Goal: Task Accomplishment & Management: Manage account settings

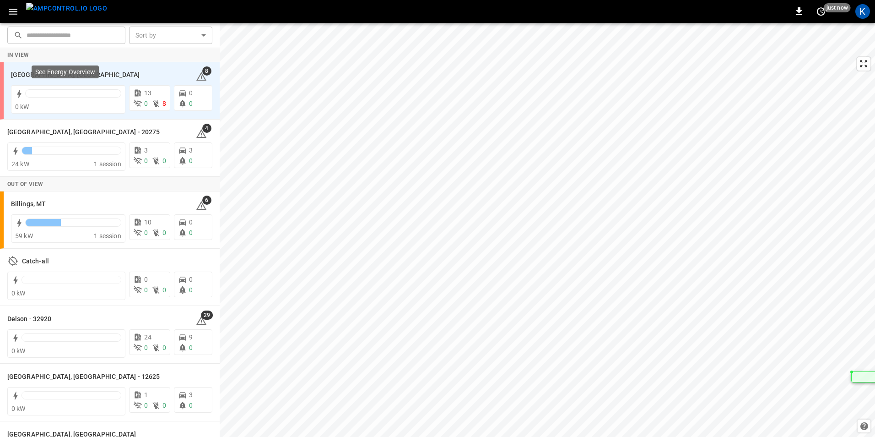
click at [50, 72] on p "See Energy Overview" at bounding box center [65, 71] width 60 height 9
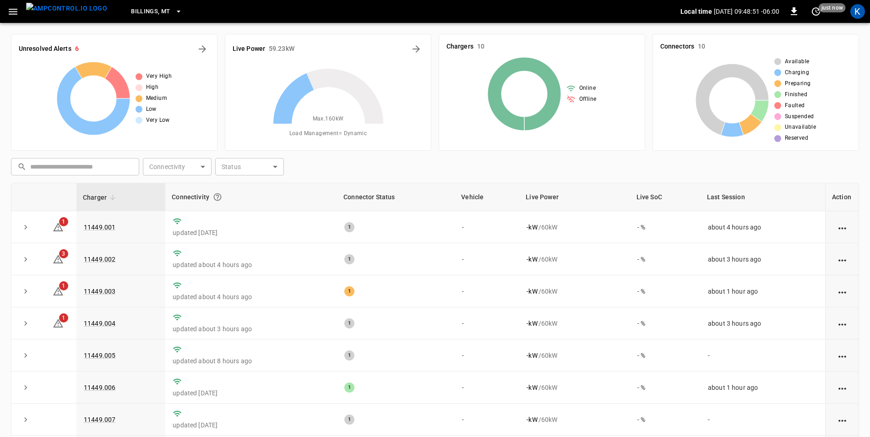
click at [141, 11] on span "Billings, MT" at bounding box center [150, 11] width 39 height 11
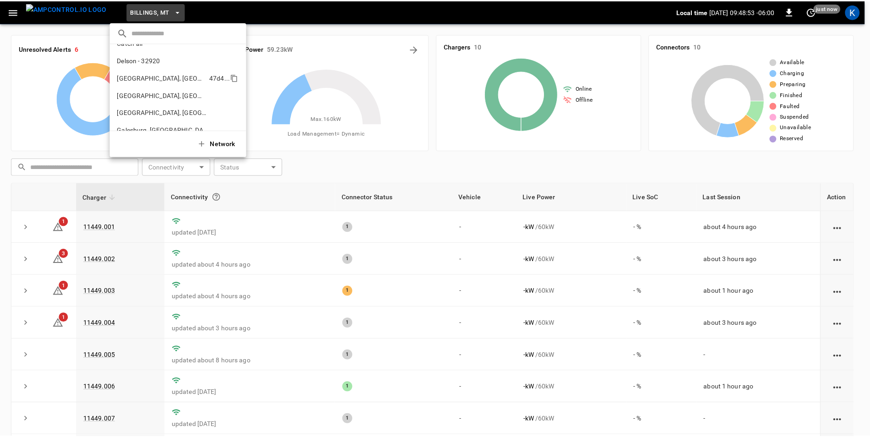
scroll to position [46, 0]
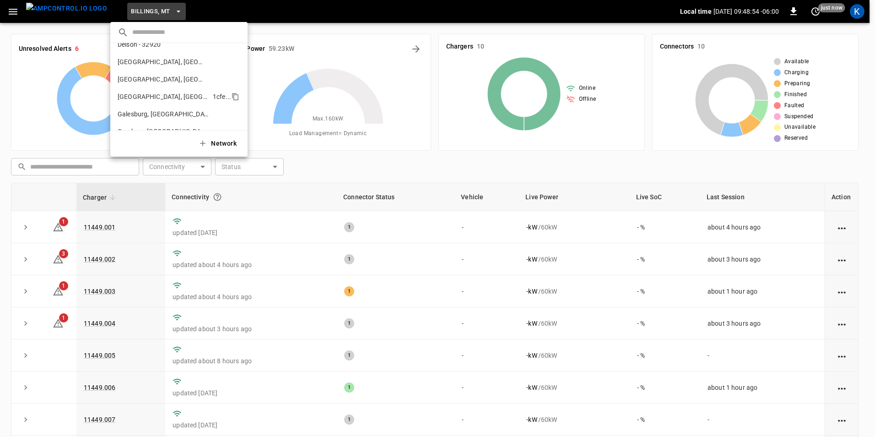
click at [169, 97] on p "[GEOGRAPHIC_DATA], [GEOGRAPHIC_DATA]" at bounding box center [164, 96] width 92 height 9
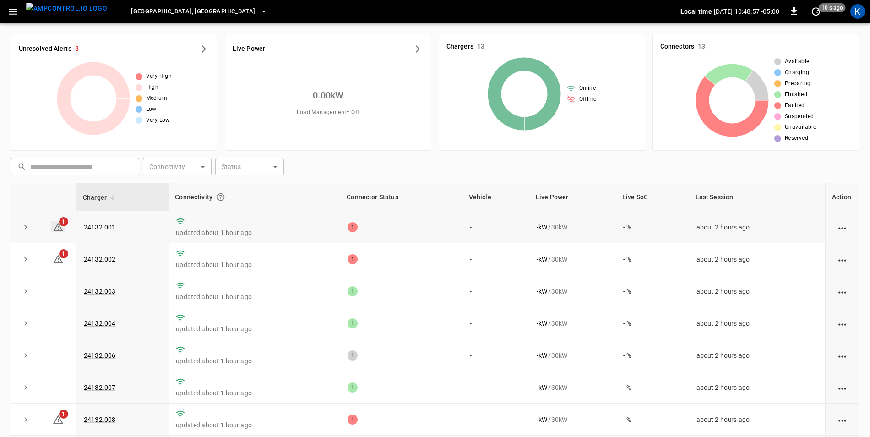
click at [59, 226] on icon at bounding box center [58, 226] width 11 height 11
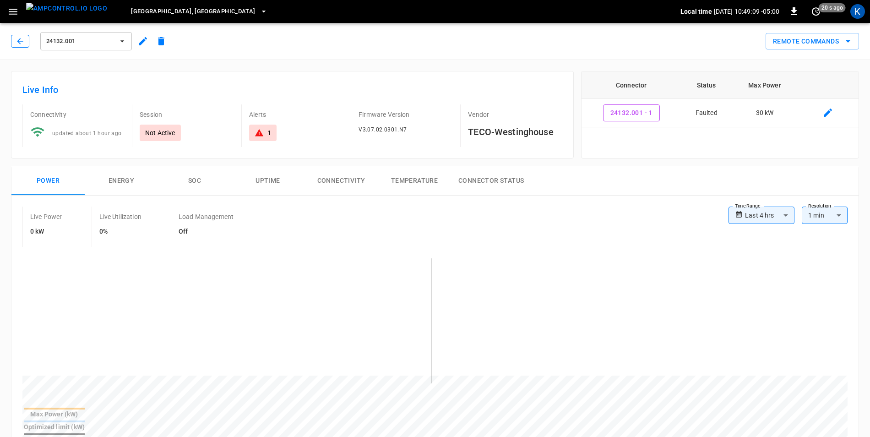
click at [16, 42] on icon "button" at bounding box center [20, 41] width 9 height 9
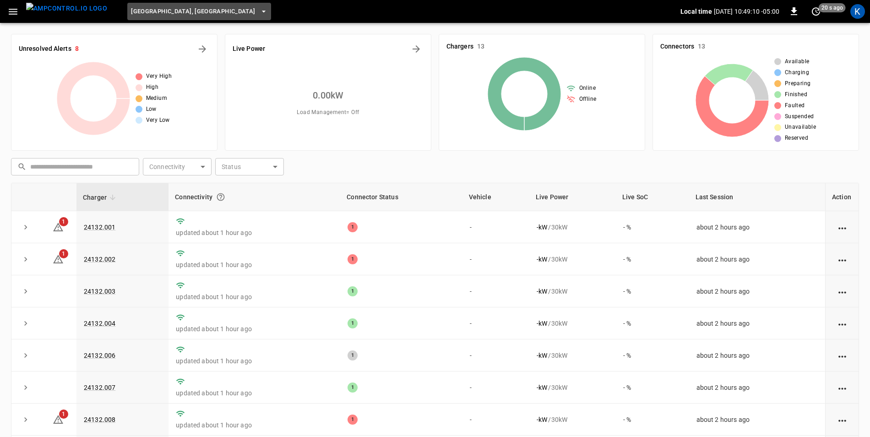
click at [259, 14] on icon "button" at bounding box center [263, 11] width 9 height 9
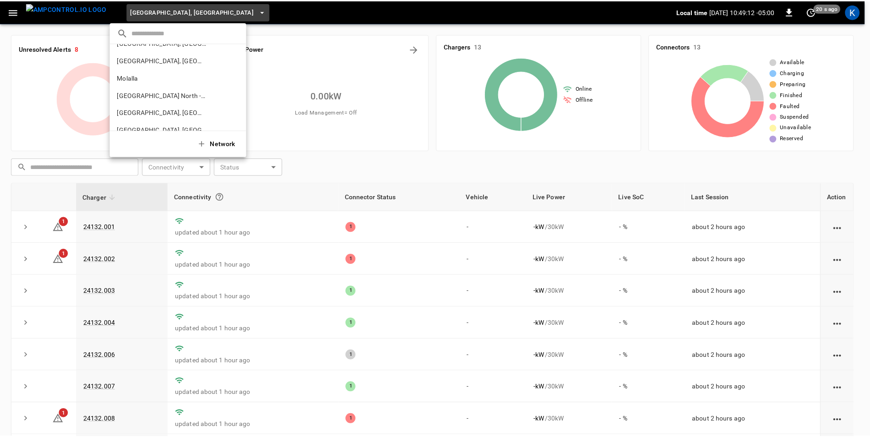
scroll to position [267, 0]
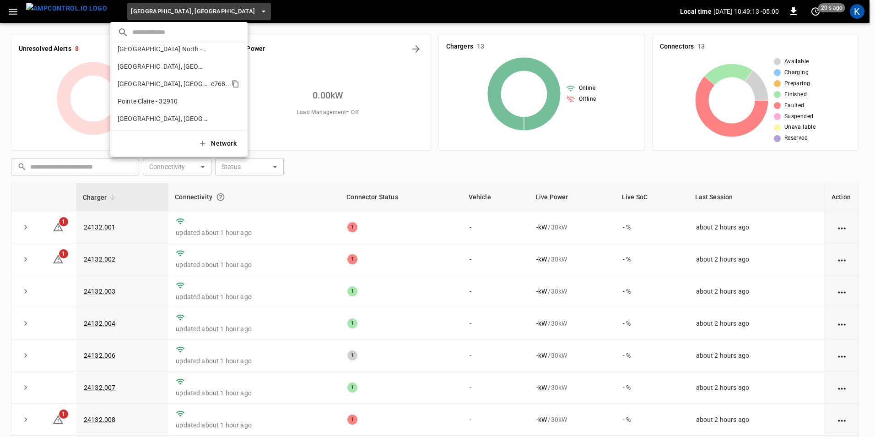
click at [168, 85] on p "[GEOGRAPHIC_DATA], [GEOGRAPHIC_DATA] (Three Rivers)" at bounding box center [163, 83] width 90 height 9
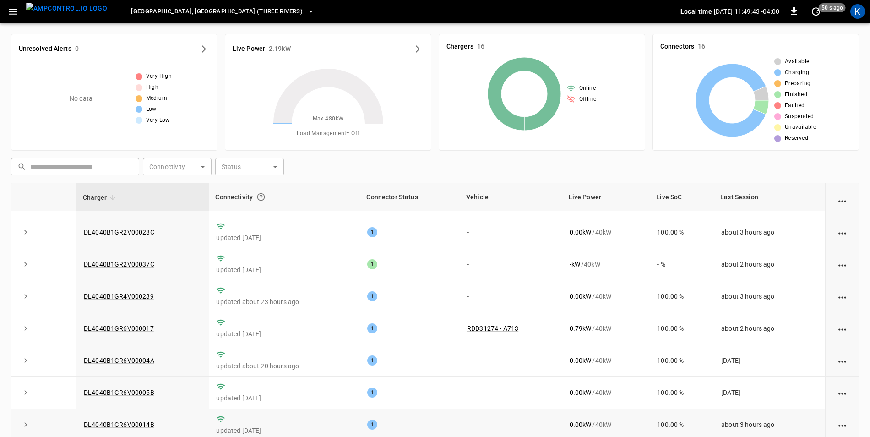
scroll to position [0, 0]
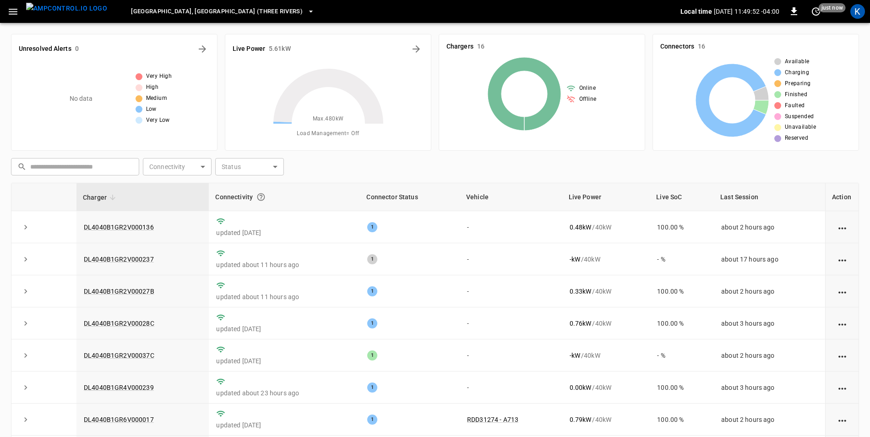
click at [13, 14] on icon "button" at bounding box center [13, 12] width 9 height 6
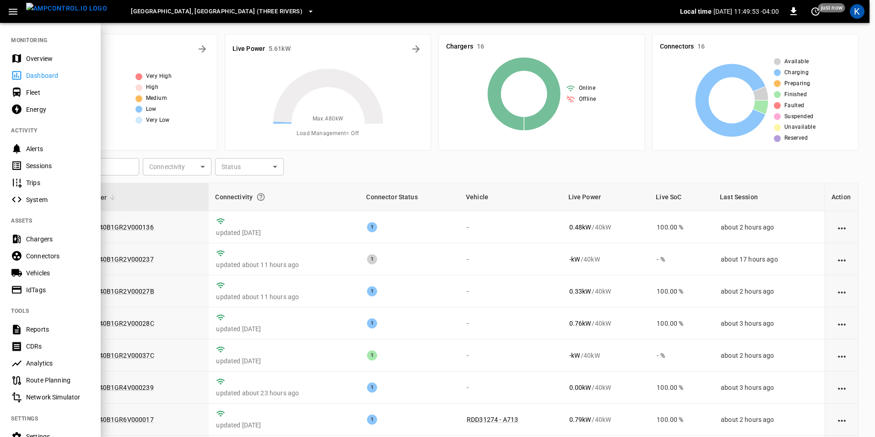
click at [43, 61] on div "Overview" at bounding box center [58, 58] width 64 height 9
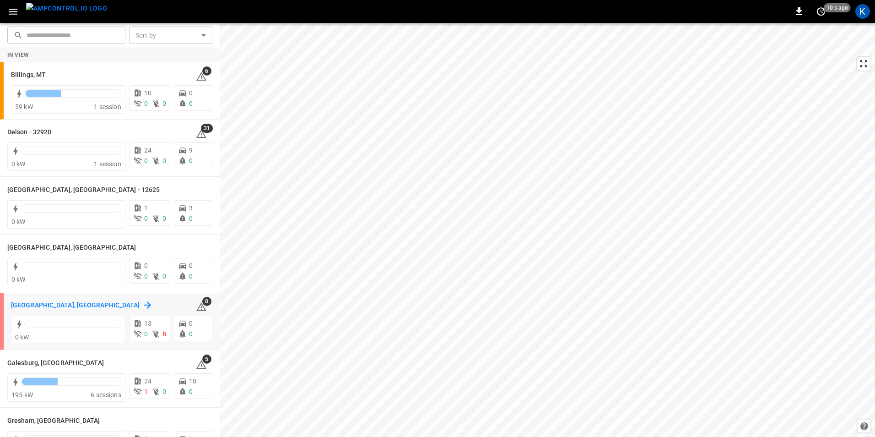
click at [63, 303] on h6 "[GEOGRAPHIC_DATA], [GEOGRAPHIC_DATA]" at bounding box center [75, 305] width 129 height 10
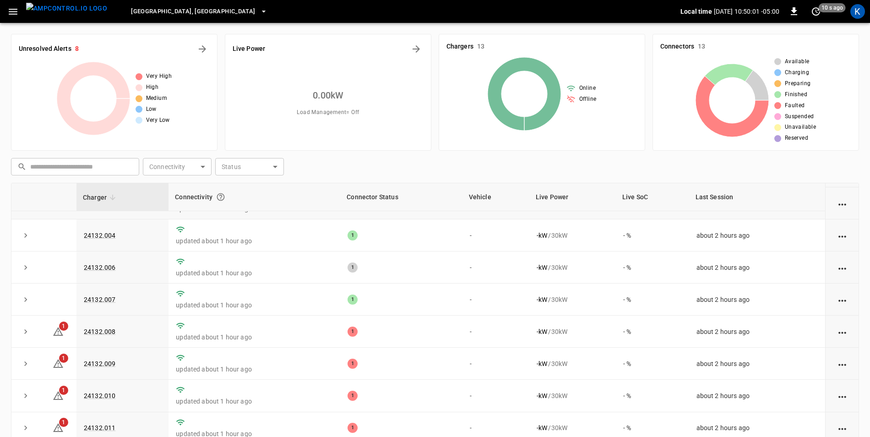
scroll to position [92, 0]
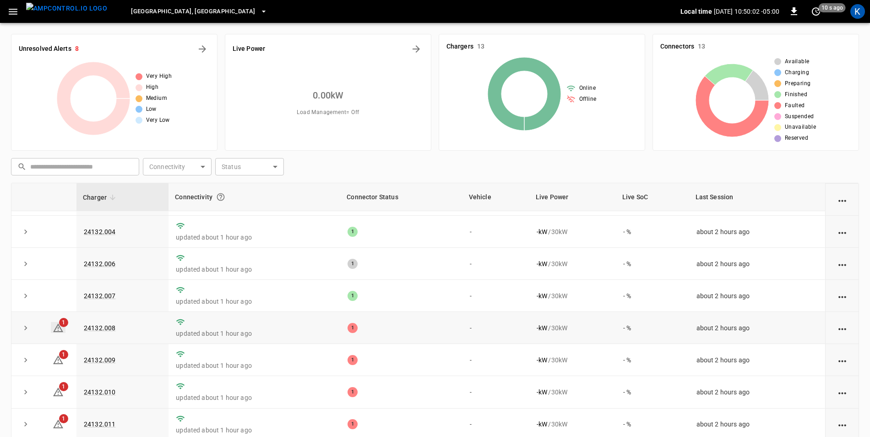
click at [59, 332] on icon at bounding box center [58, 327] width 11 height 11
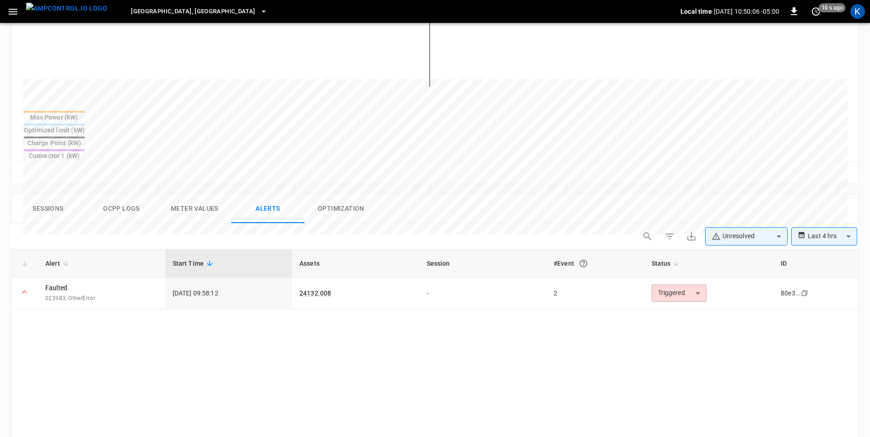
scroll to position [296, 0]
click at [58, 282] on link "Faulted" at bounding box center [56, 288] width 26 height 13
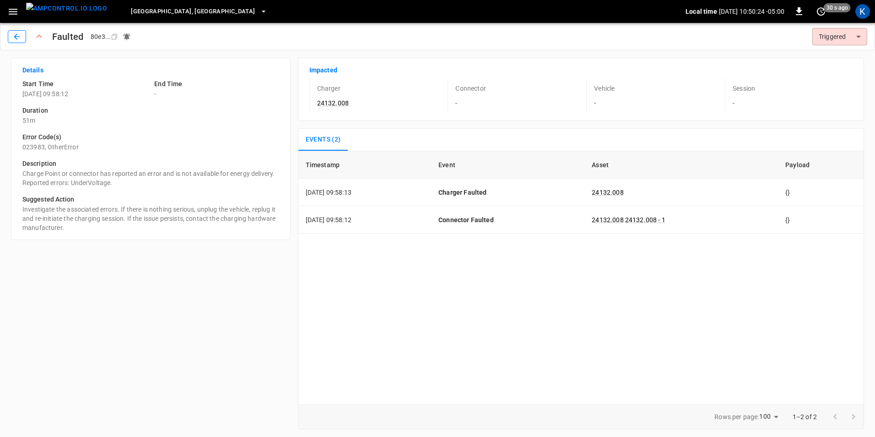
click at [14, 37] on icon "button" at bounding box center [16, 36] width 9 height 9
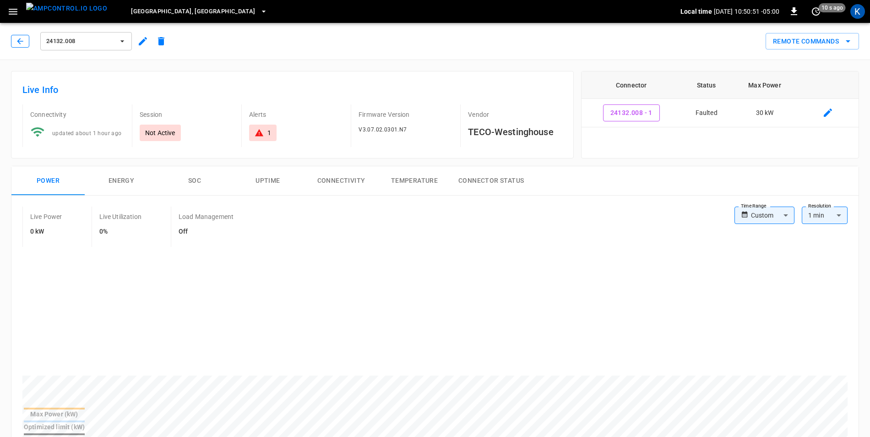
click at [17, 41] on icon "button" at bounding box center [20, 41] width 9 height 9
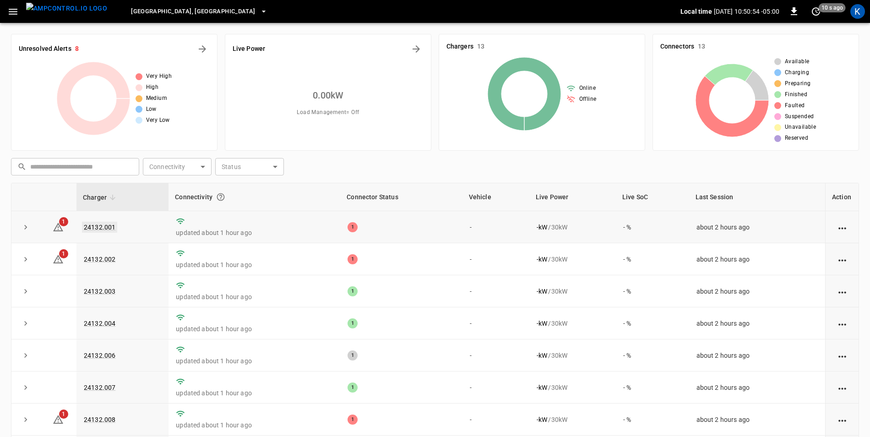
click at [108, 226] on link "24132.001" at bounding box center [99, 226] width 35 height 11
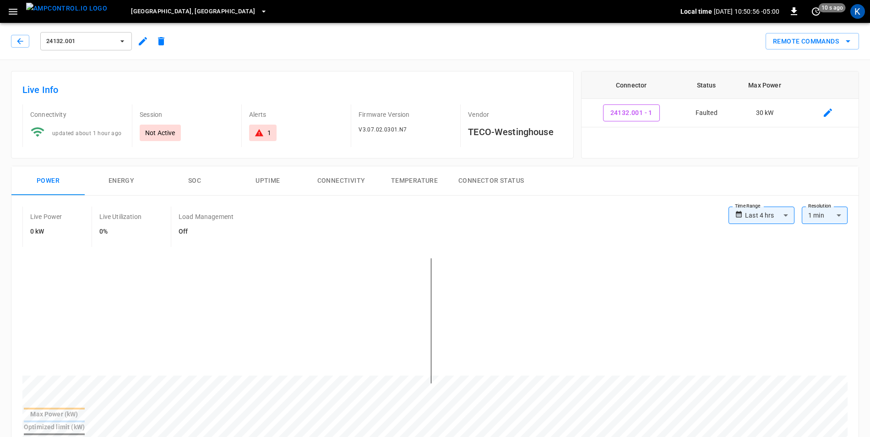
click at [142, 40] on icon "button" at bounding box center [142, 41] width 11 height 11
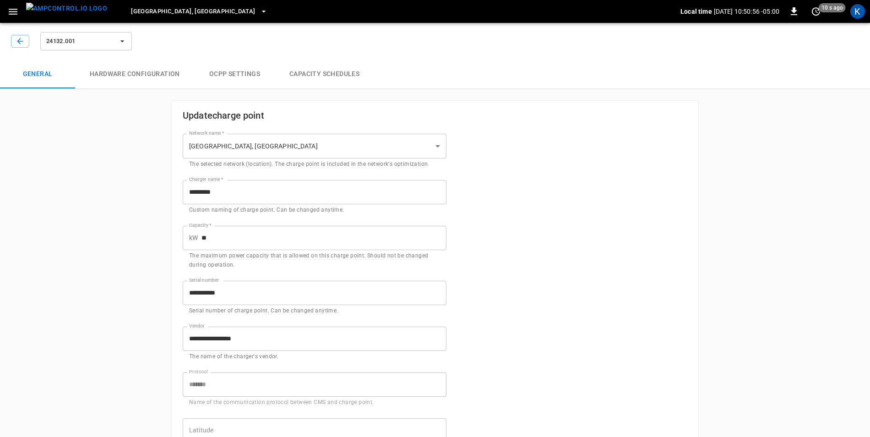
type input "**********"
click at [22, 43] on icon "button" at bounding box center [20, 41] width 9 height 9
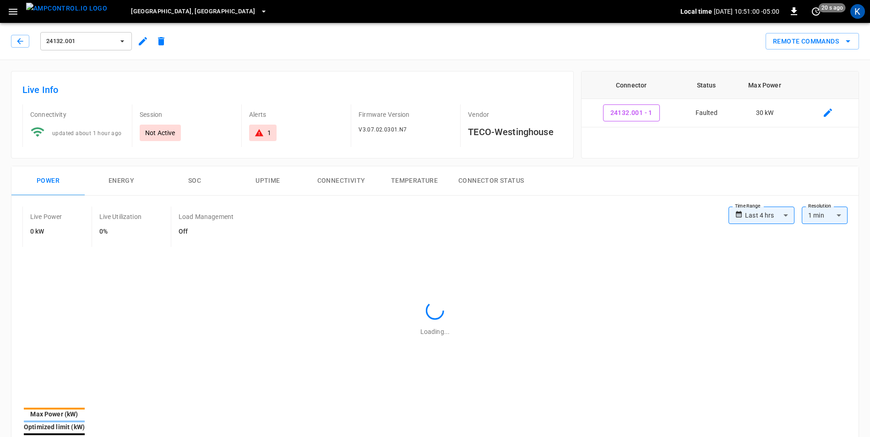
type input "**********"
click at [14, 15] on icon "button" at bounding box center [12, 11] width 11 height 11
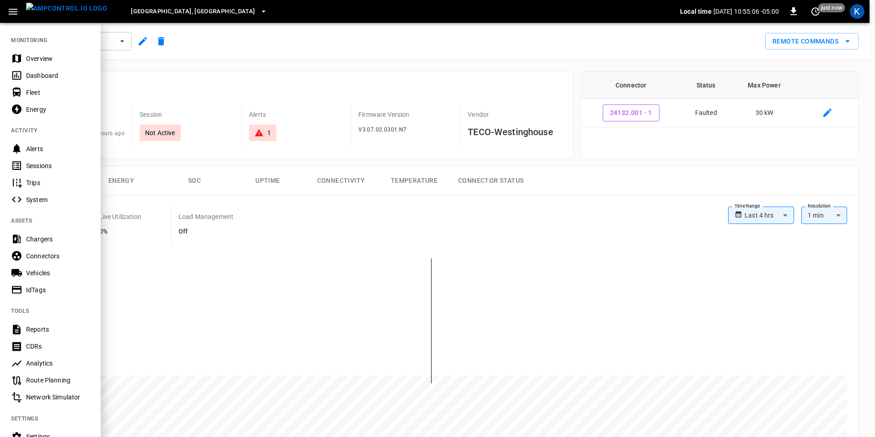
click at [47, 240] on div "Chargers" at bounding box center [58, 238] width 64 height 9
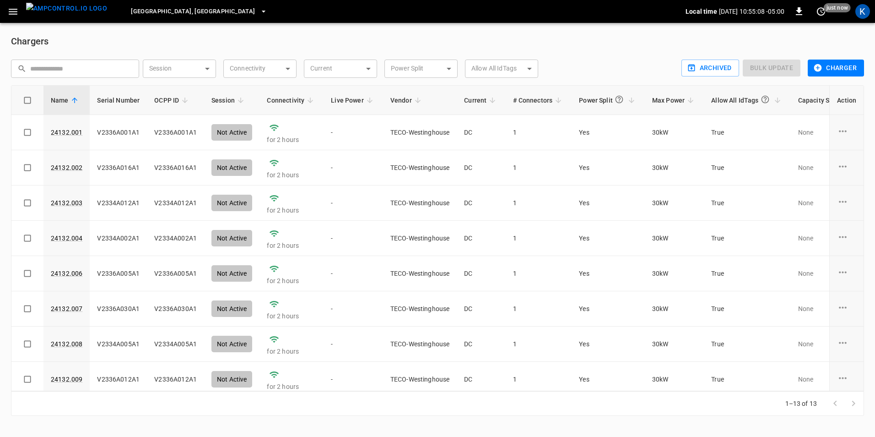
click at [13, 13] on icon "button" at bounding box center [12, 11] width 11 height 11
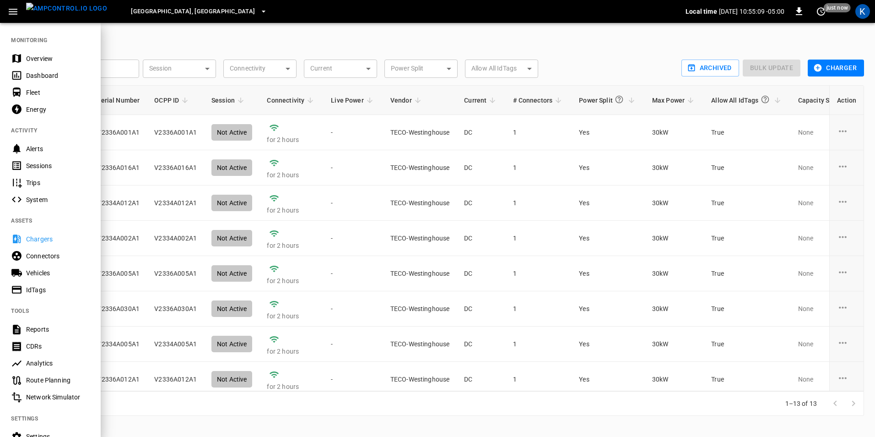
click at [43, 274] on div "Vehicles" at bounding box center [58, 272] width 64 height 9
